Goal: Task Accomplishment & Management: Use online tool/utility

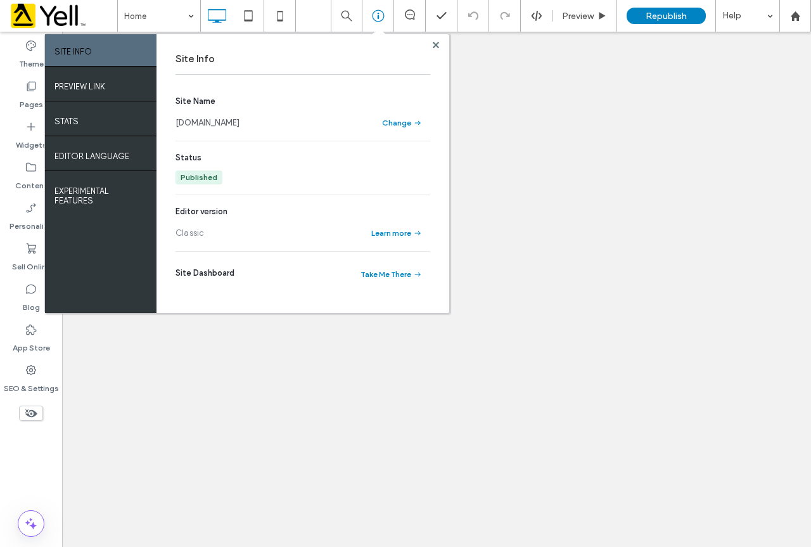
click at [240, 121] on link "[DOMAIN_NAME]" at bounding box center [208, 123] width 64 height 13
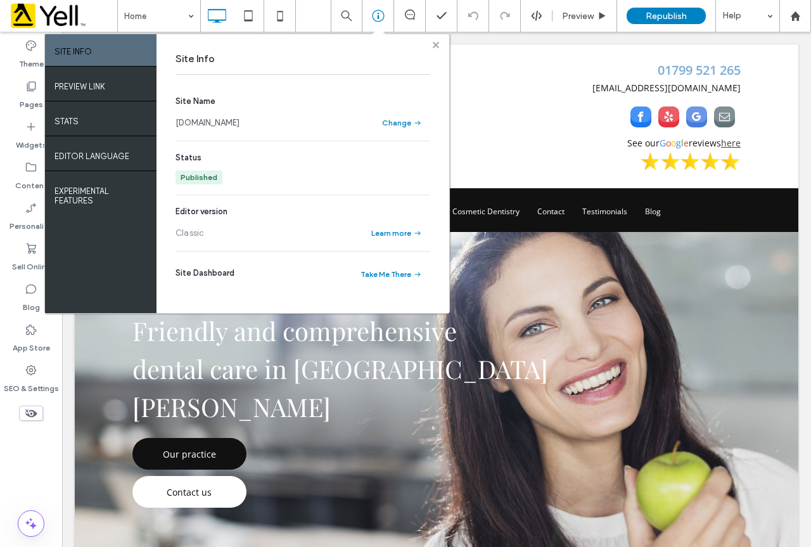
click at [432, 42] on div at bounding box center [436, 45] width 10 height 10
click at [435, 45] on use at bounding box center [436, 44] width 6 height 6
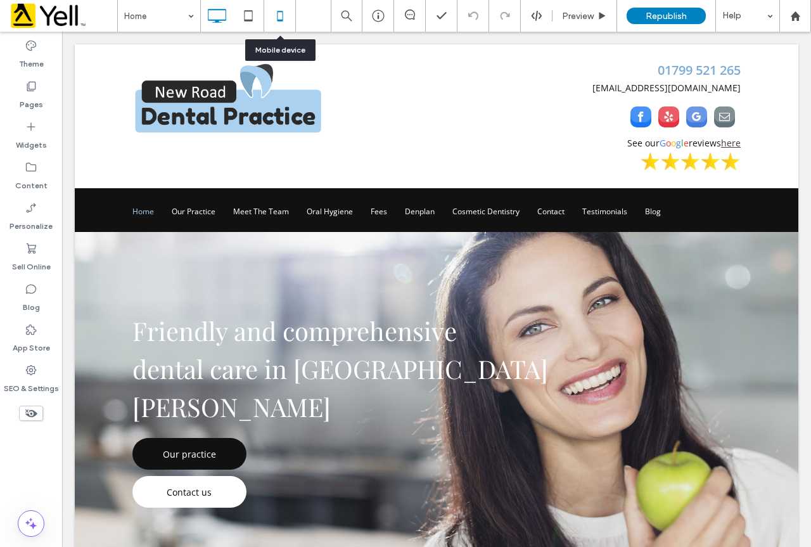
click at [282, 15] on icon at bounding box center [279, 15] width 25 height 25
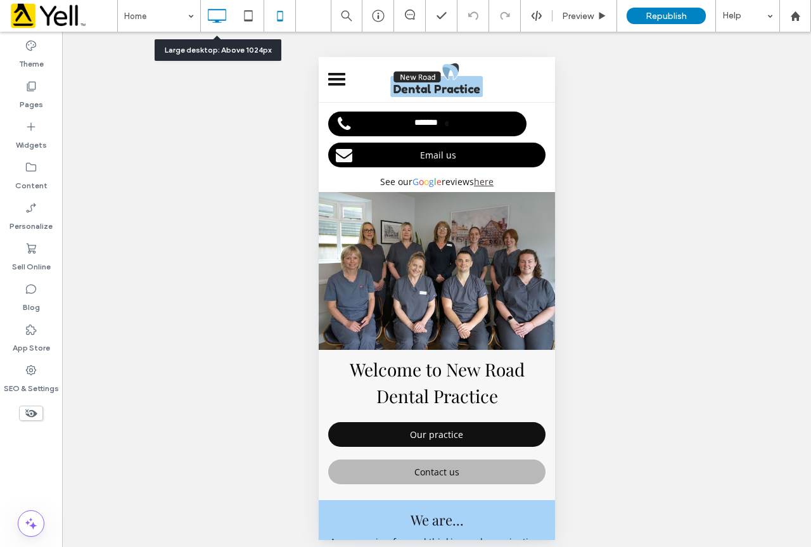
click at [217, 16] on icon at bounding box center [216, 15] width 25 height 25
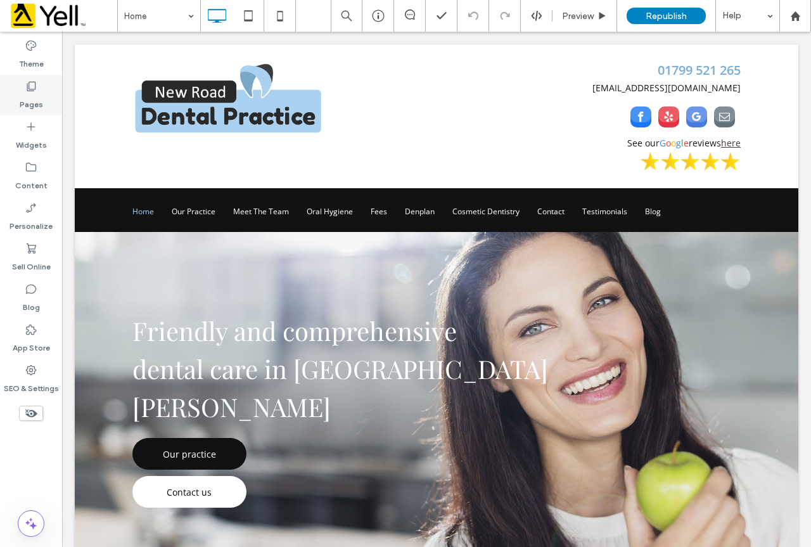
click at [32, 93] on label "Pages" at bounding box center [31, 102] width 23 height 18
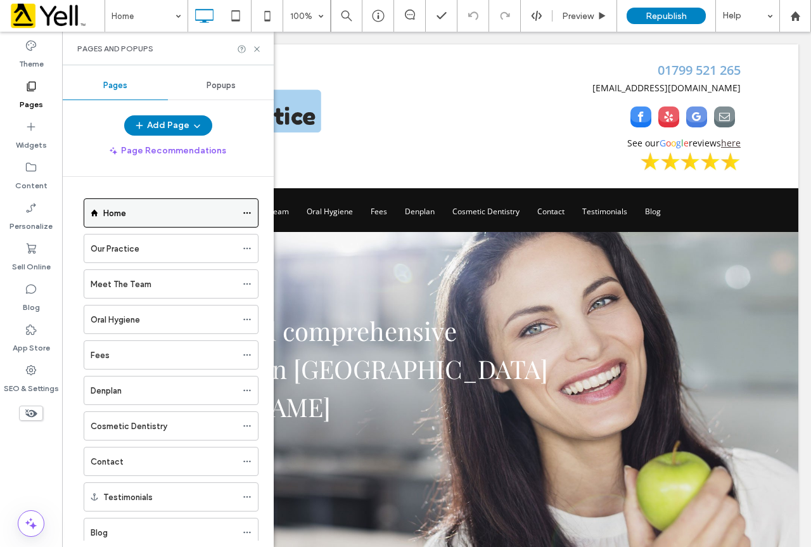
click at [241, 214] on div "Home" at bounding box center [171, 212] width 175 height 29
click at [247, 214] on use at bounding box center [246, 213] width 7 height 2
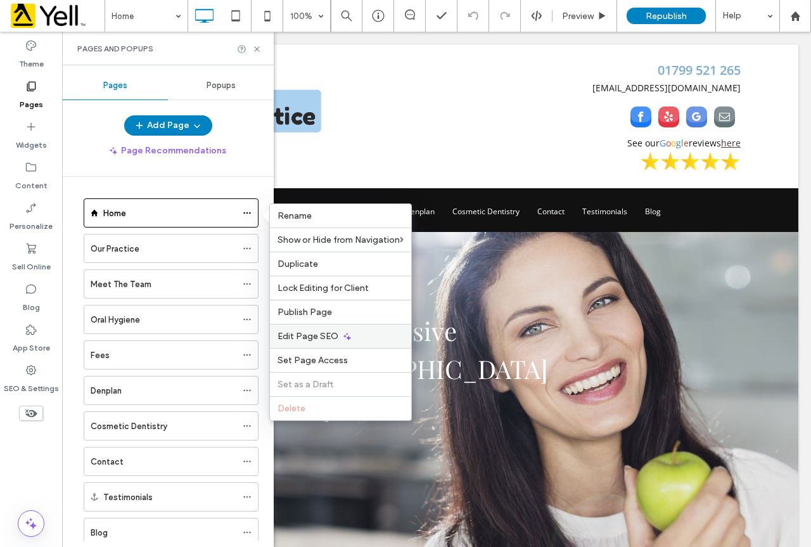
click at [323, 332] on span "Edit Page SEO" at bounding box center [308, 336] width 61 height 11
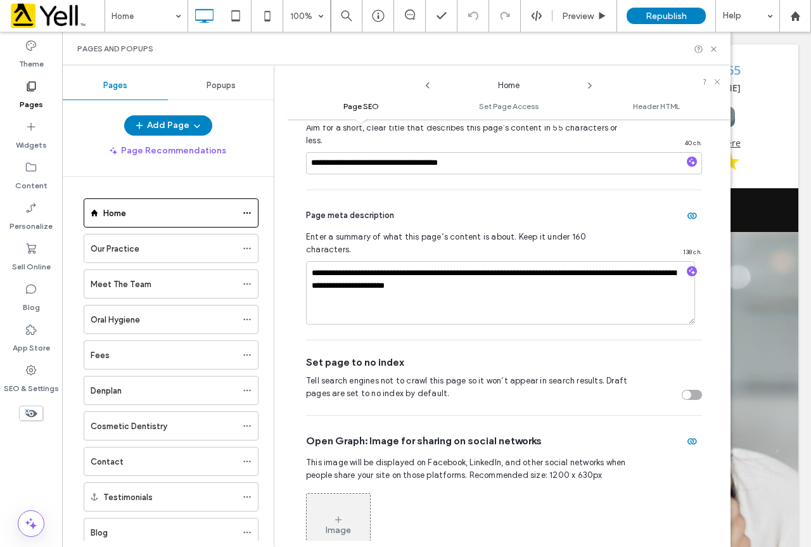
scroll to position [196, 0]
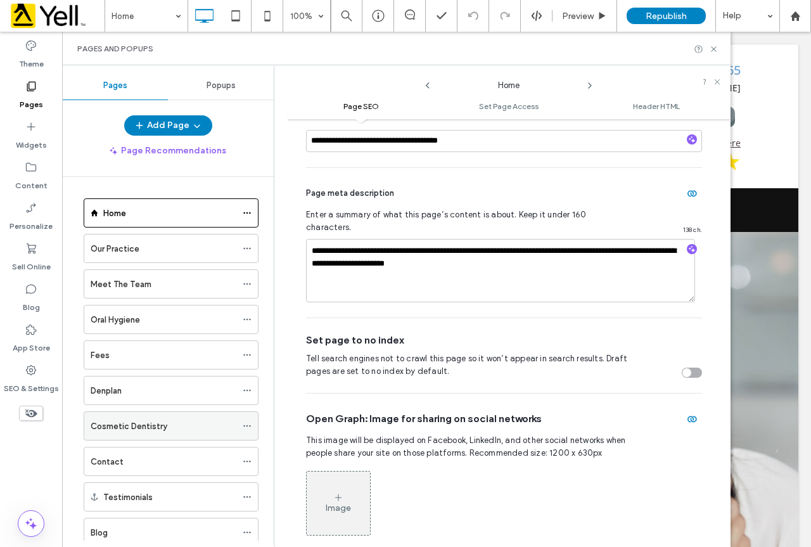
click at [195, 423] on div "Cosmetic Dentistry" at bounding box center [164, 426] width 146 height 13
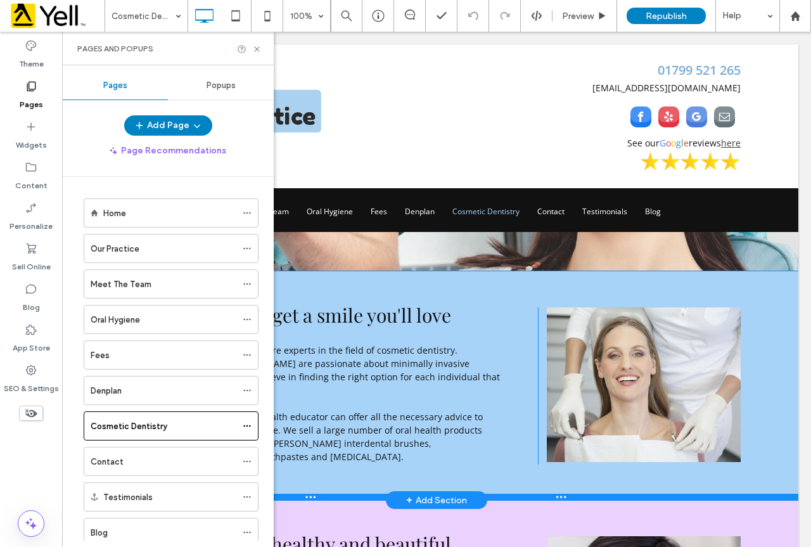
scroll to position [380, 0]
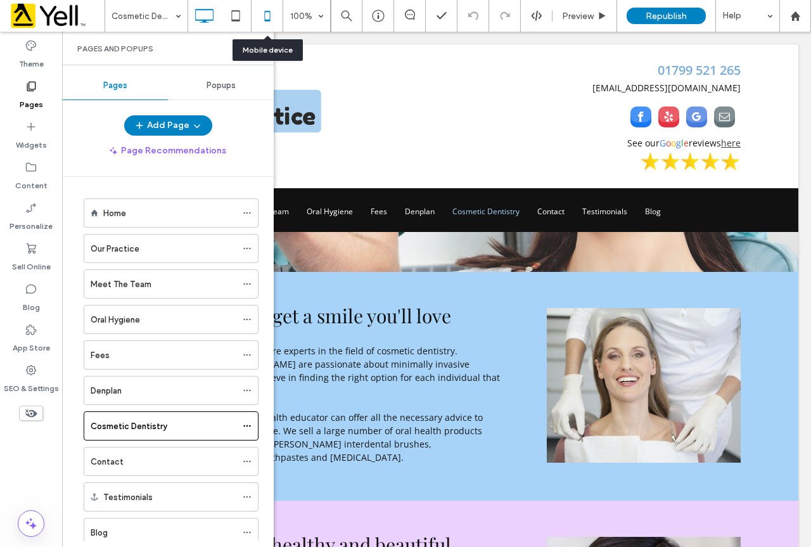
click at [265, 13] on icon at bounding box center [267, 15] width 25 height 25
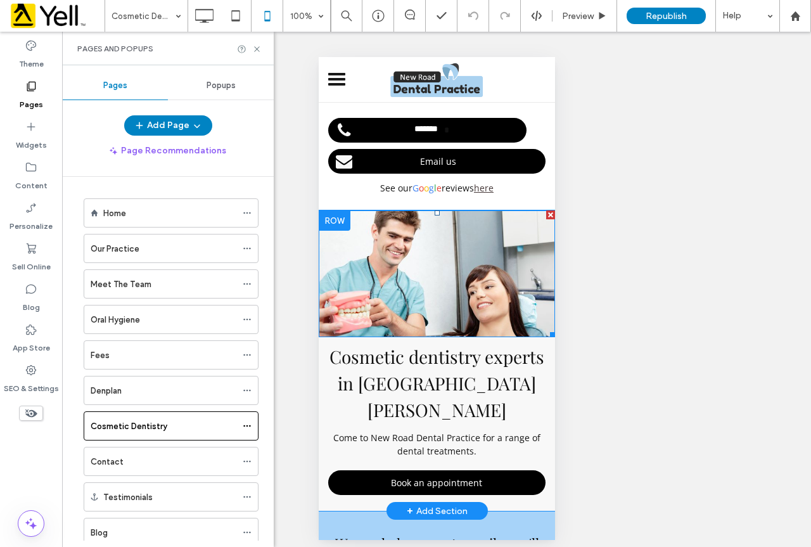
scroll to position [0, 0]
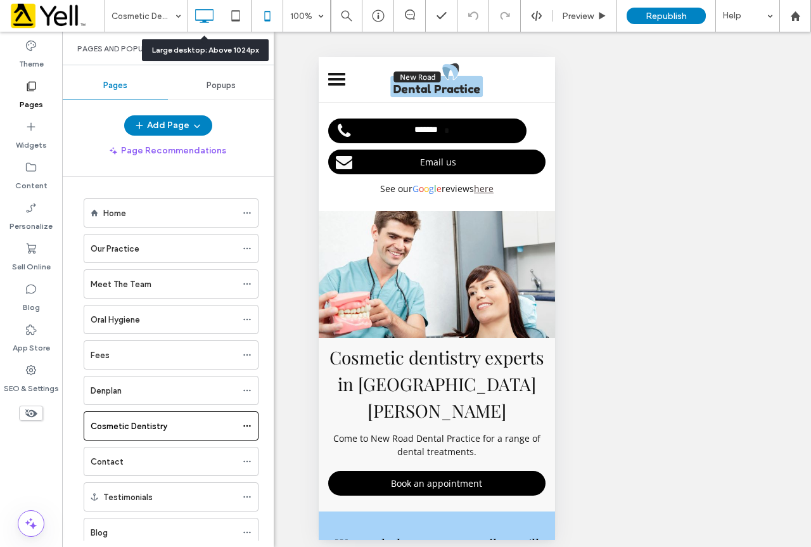
click at [207, 16] on icon at bounding box center [203, 15] width 25 height 25
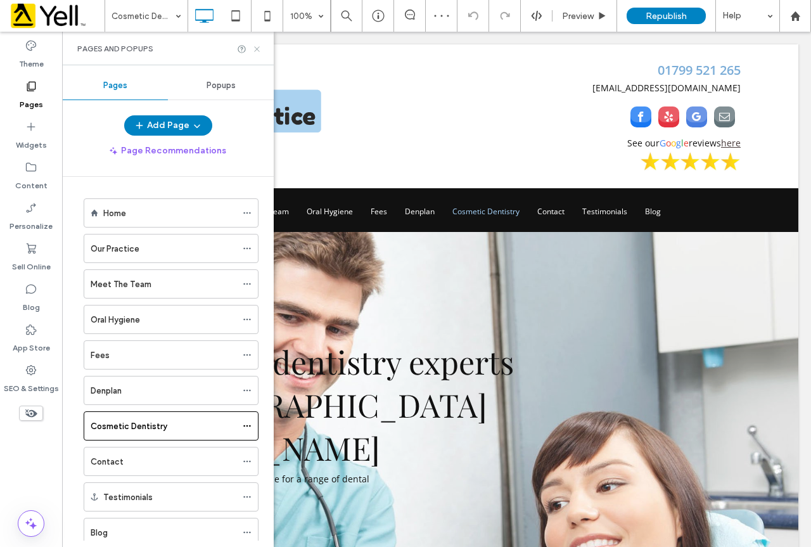
drag, startPoint x: 255, startPoint y: 49, endPoint x: 191, endPoint y: 16, distance: 71.7
click at [255, 49] on icon at bounding box center [257, 49] width 10 height 10
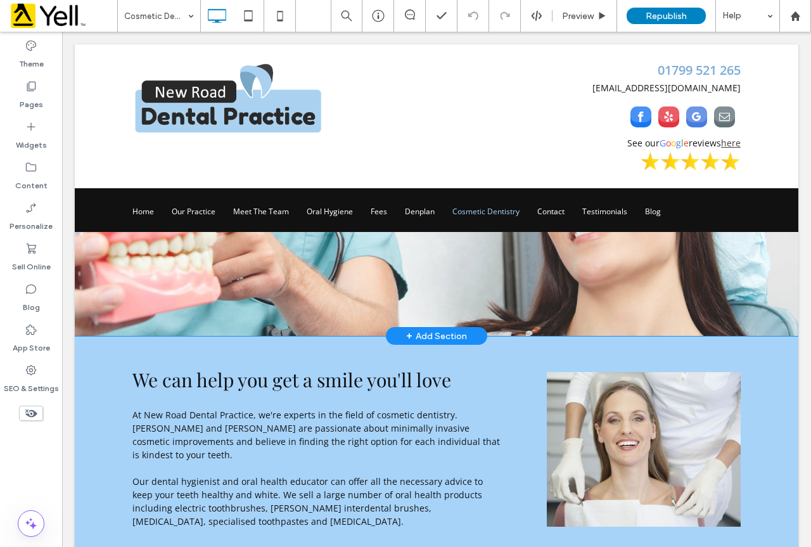
scroll to position [317, 0]
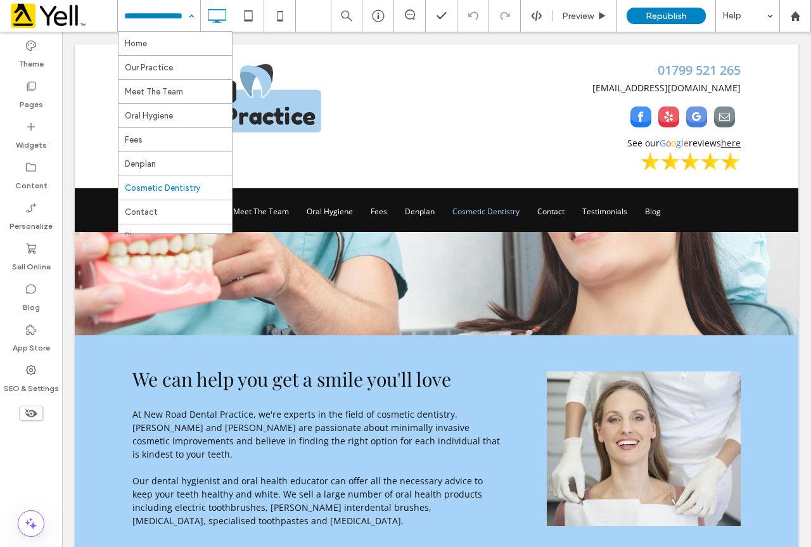
drag, startPoint x: 169, startPoint y: 8, endPoint x: 170, endPoint y: 16, distance: 9.0
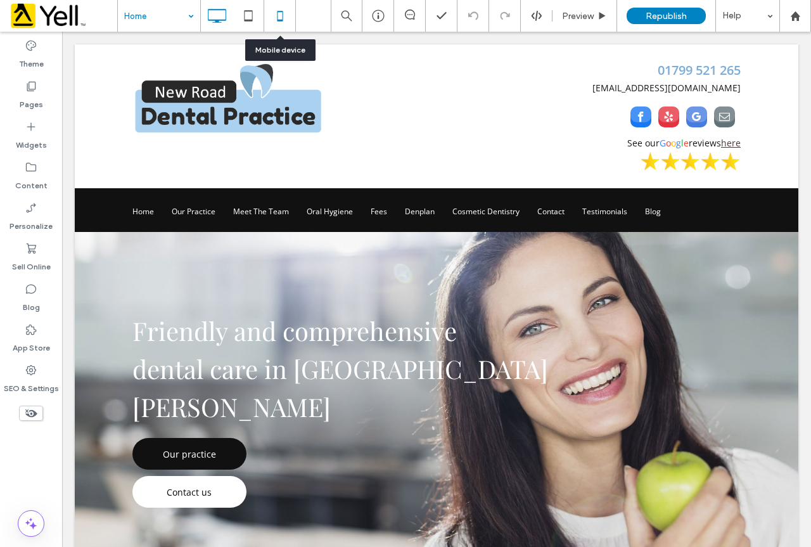
click at [278, 11] on use at bounding box center [280, 16] width 6 height 10
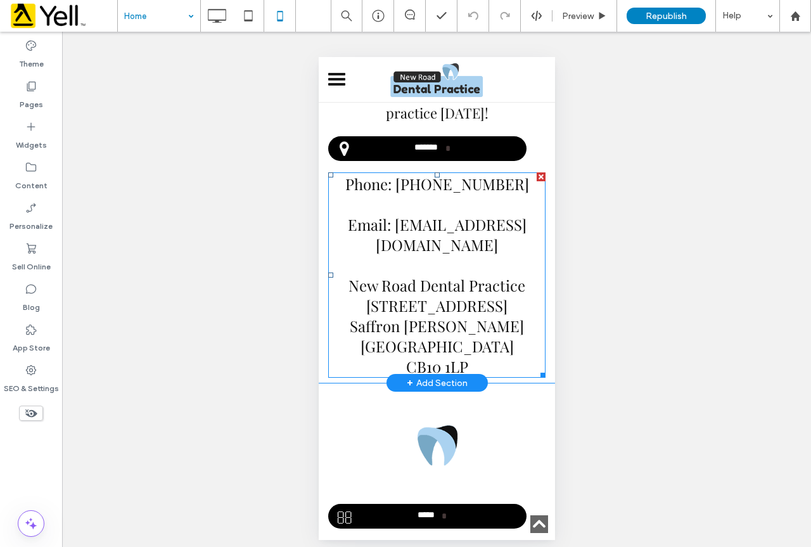
scroll to position [1521, 0]
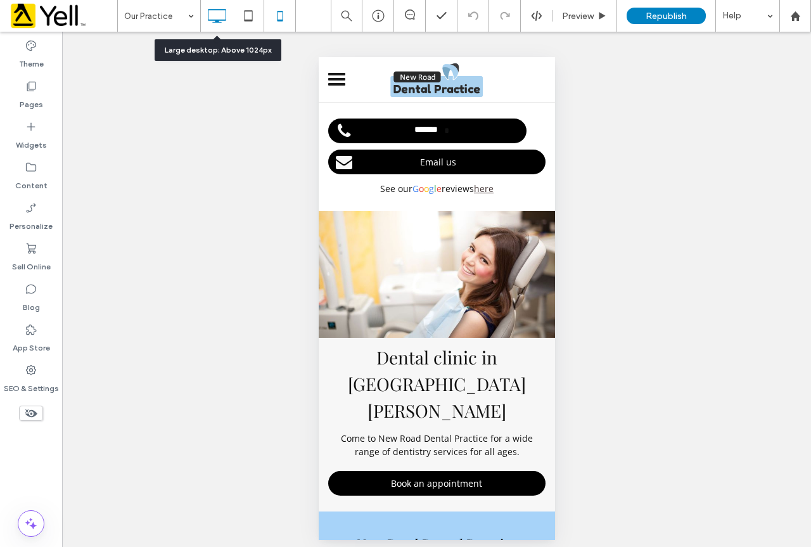
click at [219, 11] on icon at bounding box center [216, 15] width 25 height 25
